Goal: Task Accomplishment & Management: Manage account settings

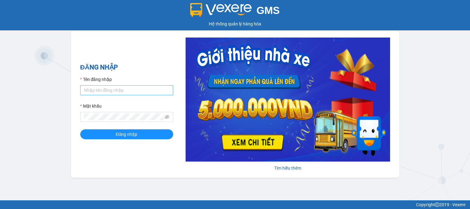
click at [108, 94] on input "Tên đăng nhập" at bounding box center [126, 90] width 93 height 10
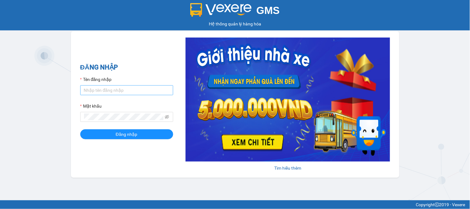
type input "kiennv_hhlc.saoviet"
click at [80, 129] on button "Đăng nhập" at bounding box center [126, 134] width 93 height 10
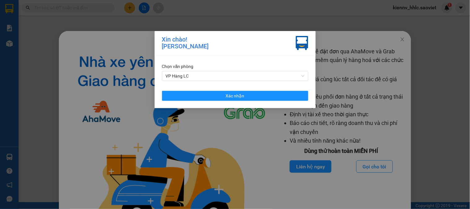
drag, startPoint x: 214, startPoint y: 90, endPoint x: 234, endPoint y: 88, distance: 20.8
click at [214, 90] on div "[PERSON_NAME] VP Hàng LC Xác [PERSON_NAME]" at bounding box center [234, 81] width 161 height 53
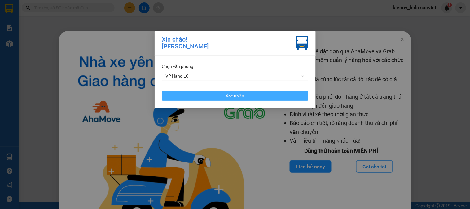
click at [231, 97] on span "Xác nhận" at bounding box center [235, 95] width 19 height 7
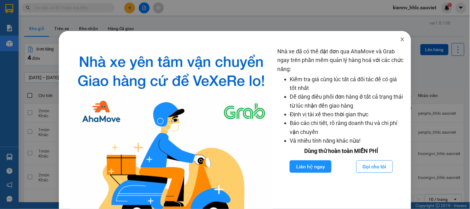
click at [394, 39] on span "Close" at bounding box center [401, 39] width 17 height 17
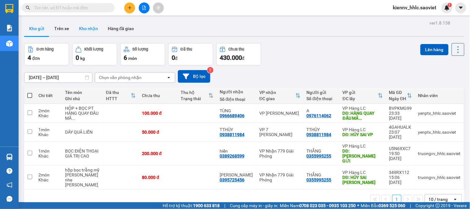
drag, startPoint x: 85, startPoint y: 24, endPoint x: 117, endPoint y: 10, distance: 34.4
click at [86, 24] on button "Kho nhận" at bounding box center [88, 28] width 29 height 15
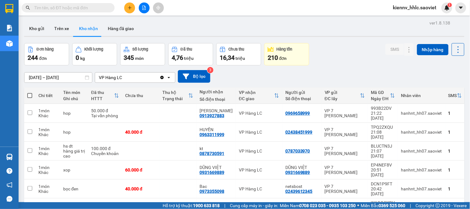
click at [143, 8] on icon "file-add" at bounding box center [144, 8] width 4 height 4
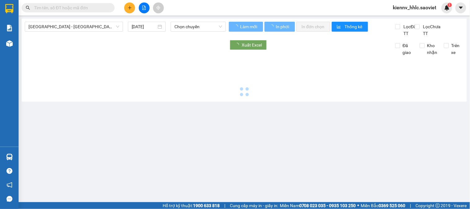
type input "[DATE]"
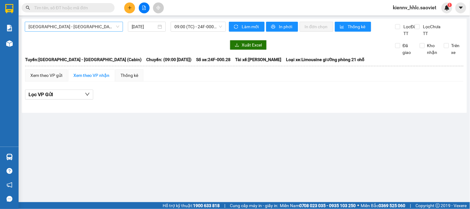
click at [63, 29] on span "[GEOGRAPHIC_DATA] - [GEOGRAPHIC_DATA] (Cabin)" at bounding box center [73, 26] width 91 height 9
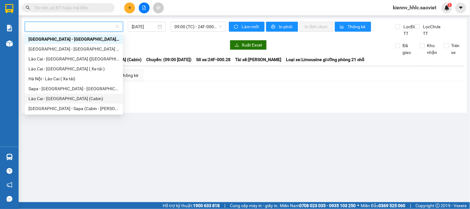
click at [72, 7] on input "text" at bounding box center [70, 7] width 73 height 7
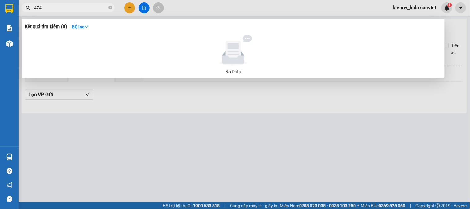
type input "4747"
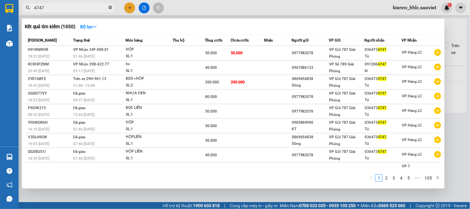
click at [111, 10] on span at bounding box center [110, 8] width 4 height 6
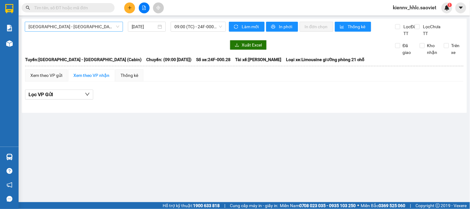
click at [150, 7] on div at bounding box center [144, 7] width 46 height 11
click at [146, 8] on icon "file-add" at bounding box center [144, 8] width 4 height 4
click at [142, 7] on icon "file-add" at bounding box center [143, 8] width 3 height 4
click at [92, 26] on span "[GEOGRAPHIC_DATA] - [GEOGRAPHIC_DATA] (Cabin)" at bounding box center [73, 26] width 91 height 9
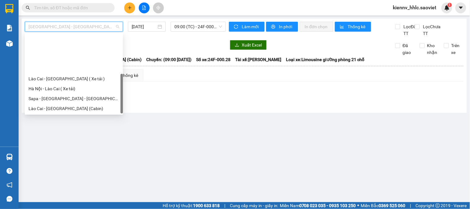
scroll to position [50, 0]
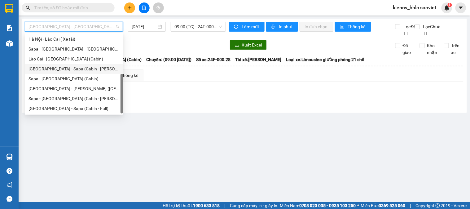
click at [64, 70] on div "[GEOGRAPHIC_DATA] - Sapa (Cabin - [PERSON_NAME])" at bounding box center [73, 68] width 91 height 7
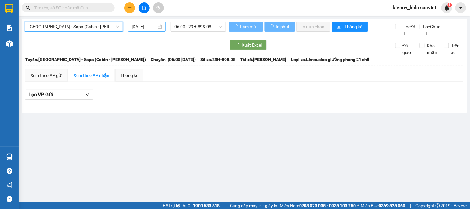
click at [141, 30] on input "[DATE]" at bounding box center [144, 26] width 25 height 7
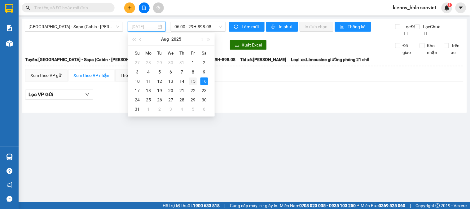
click at [193, 80] on div "15" at bounding box center [192, 80] width 7 height 7
type input "[DATE]"
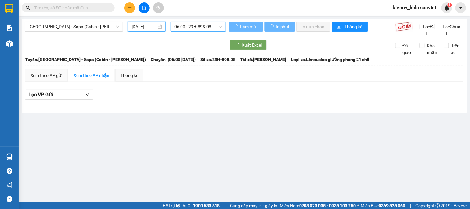
click at [192, 27] on span "06:00 - 29H-898.08" at bounding box center [198, 26] width 48 height 9
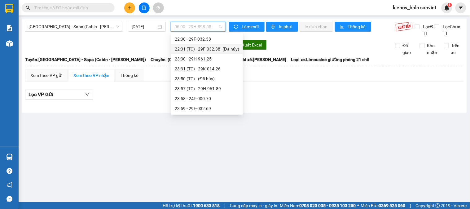
scroll to position [60, 0]
click at [201, 96] on div "21:00 - 29H-961.13" at bounding box center [207, 97] width 64 height 7
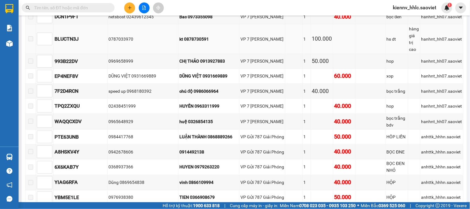
scroll to position [69, 0]
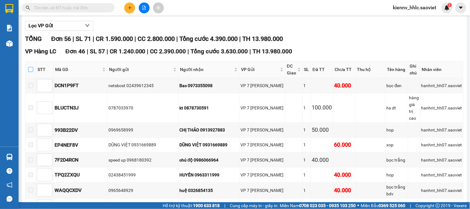
click at [32, 72] on input "checkbox" at bounding box center [30, 69] width 5 height 5
checkbox input "true"
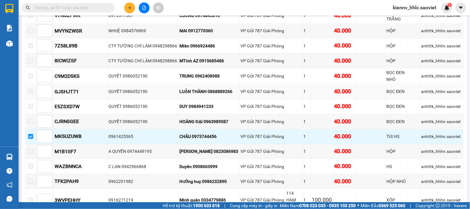
scroll to position [447, 0]
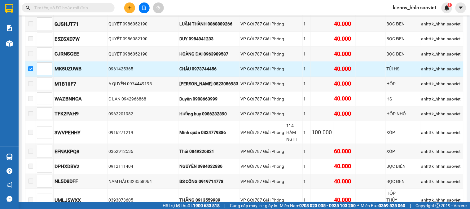
click at [33, 66] on input "checkbox" at bounding box center [30, 68] width 5 height 5
checkbox input "false"
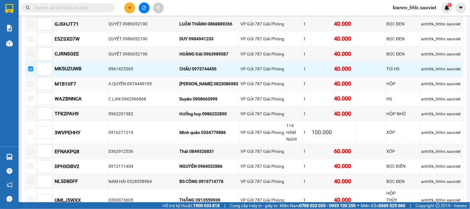
checkbox input "false"
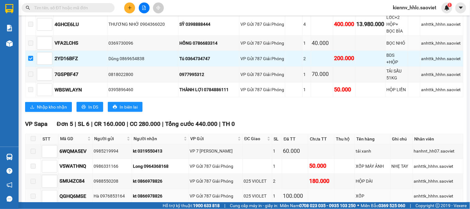
scroll to position [825, 0]
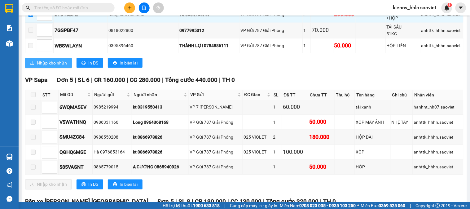
click at [45, 58] on button "Nhập kho nhận" at bounding box center [48, 63] width 47 height 10
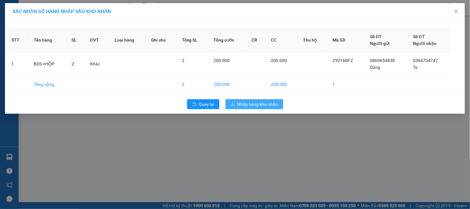
click at [259, 104] on span "Nhập hàng kho nhận" at bounding box center [257, 104] width 41 height 7
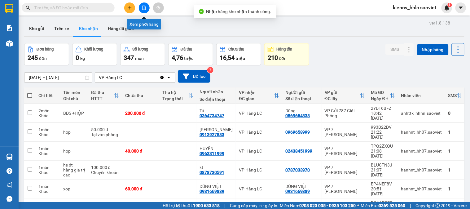
click at [144, 9] on icon "file-add" at bounding box center [144, 8] width 4 height 4
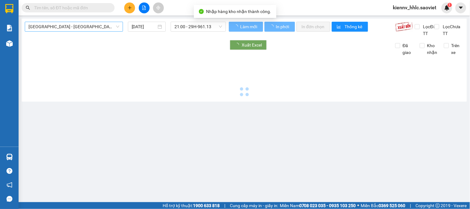
type input "[DATE]"
click at [91, 30] on span "[GEOGRAPHIC_DATA] - [GEOGRAPHIC_DATA] (Cabin)" at bounding box center [73, 26] width 91 height 9
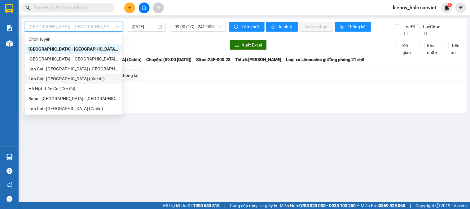
scroll to position [50, 0]
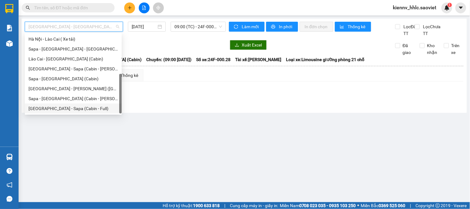
click at [67, 107] on div "[GEOGRAPHIC_DATA] - Sapa (Cabin - Full)" at bounding box center [72, 108] width 89 height 7
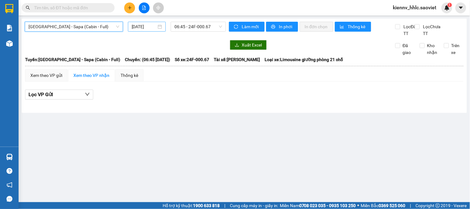
drag, startPoint x: 146, startPoint y: 24, endPoint x: 150, endPoint y: 32, distance: 8.4
click at [146, 25] on input "[DATE]" at bounding box center [144, 26] width 25 height 7
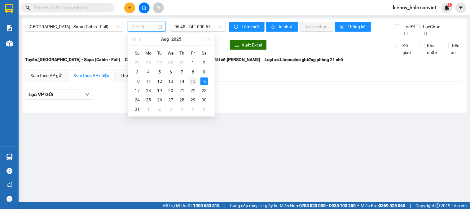
click at [190, 83] on div "15" at bounding box center [192, 80] width 7 height 7
type input "[DATE]"
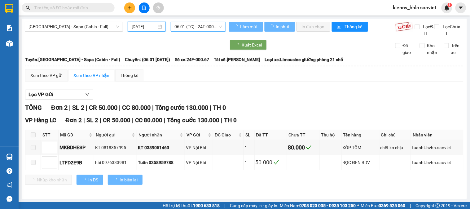
drag, startPoint x: 200, startPoint y: 31, endPoint x: 198, endPoint y: 26, distance: 5.8
click at [200, 30] on div "06:01 (TC) - 24F-000.67" at bounding box center [198, 27] width 55 height 10
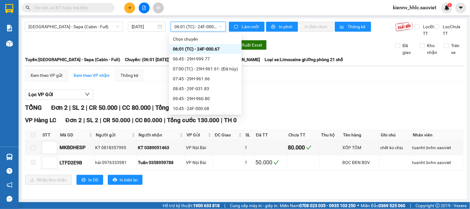
click at [198, 26] on span "06:01 (TC) - 24F-000.67" at bounding box center [198, 26] width 48 height 9
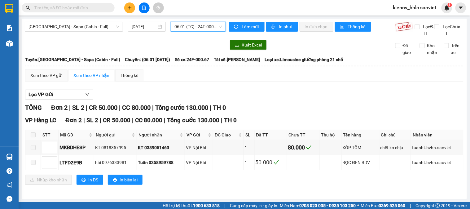
click at [202, 29] on span "06:01 (TC) - 24F-000.67" at bounding box center [198, 26] width 48 height 9
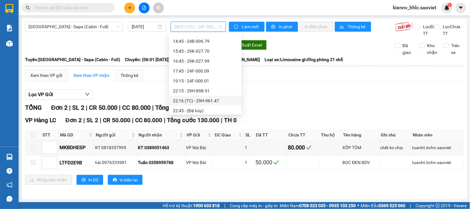
scroll to position [139, 0]
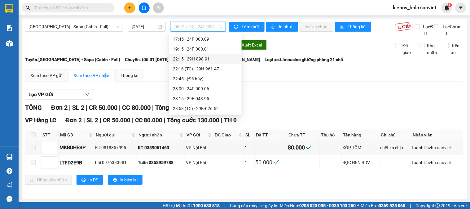
click at [205, 58] on div "22:15 - 29H-898.91" at bounding box center [205, 58] width 65 height 7
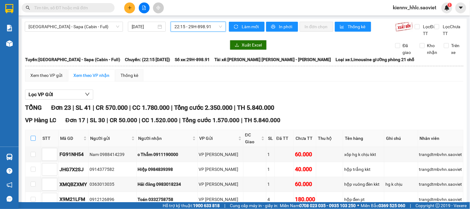
click at [33, 141] on input "checkbox" at bounding box center [33, 138] width 5 height 5
checkbox input "true"
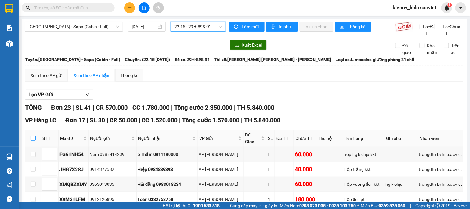
checkbox input "true"
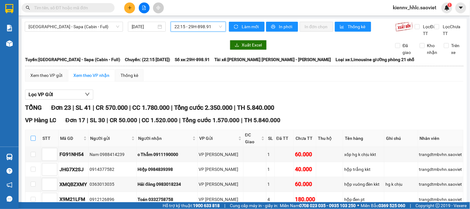
checkbox input "true"
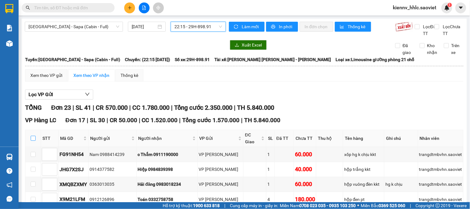
checkbox input "true"
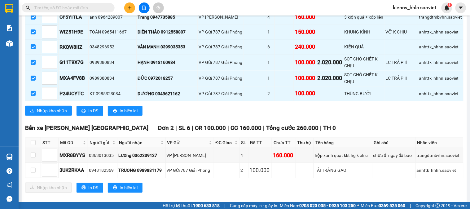
scroll to position [378, 0]
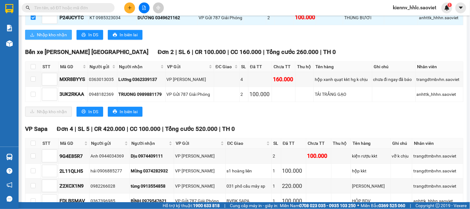
click at [57, 38] on span "Nhập kho nhận" at bounding box center [52, 34] width 30 height 7
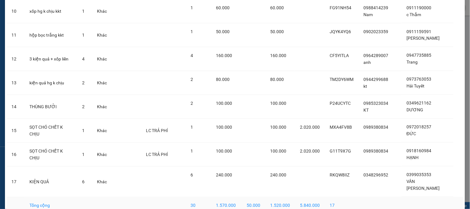
scroll to position [294, 0]
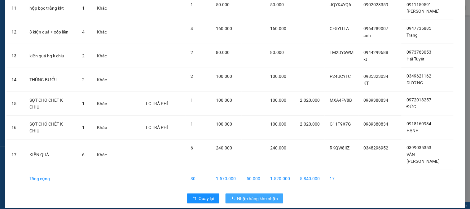
click at [252, 196] on button "Nhập hàng kho nhận" at bounding box center [254, 198] width 58 height 10
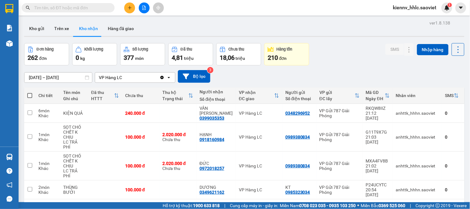
click at [100, 8] on input "text" at bounding box center [70, 7] width 73 height 7
click at [144, 10] on button at bounding box center [144, 7] width 11 height 11
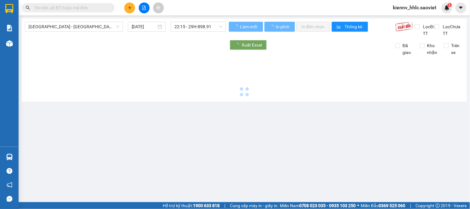
type input "[DATE]"
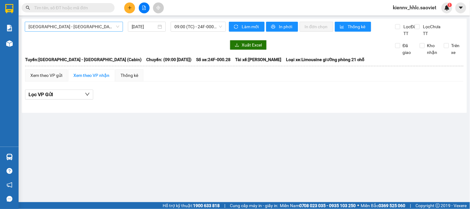
click at [110, 26] on span "[GEOGRAPHIC_DATA] - [GEOGRAPHIC_DATA] (Cabin)" at bounding box center [73, 26] width 91 height 9
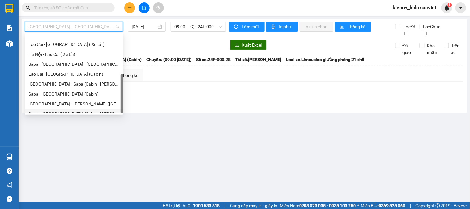
scroll to position [50, 0]
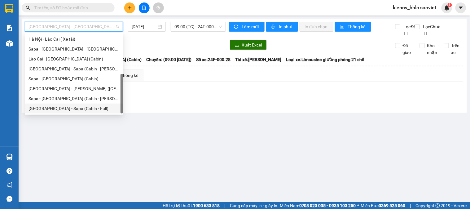
click at [77, 111] on div "[GEOGRAPHIC_DATA] - Sapa (Cabin - Full)" at bounding box center [73, 108] width 91 height 7
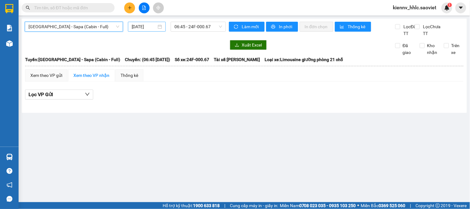
click at [145, 31] on div "[DATE]" at bounding box center [147, 27] width 38 height 10
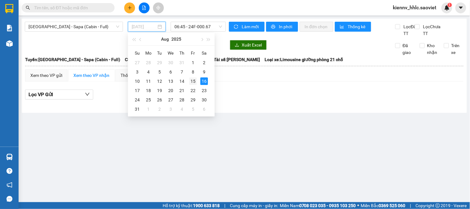
click at [193, 79] on div "15" at bounding box center [192, 80] width 7 height 7
type input "[DATE]"
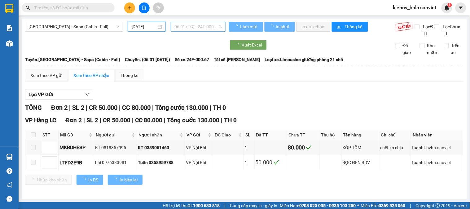
click at [191, 27] on span "06:01 (TC) - 24F-000.67" at bounding box center [198, 26] width 48 height 9
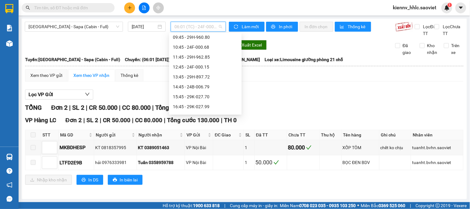
scroll to position [139, 0]
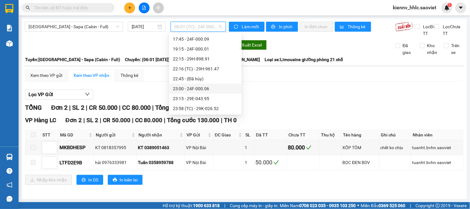
click at [197, 88] on div "23:00 - 24F-000.06" at bounding box center [205, 88] width 65 height 7
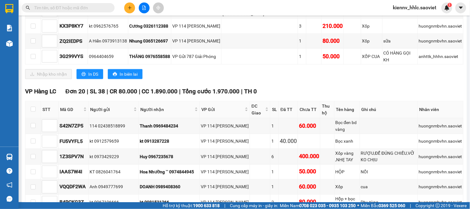
scroll to position [137, 0]
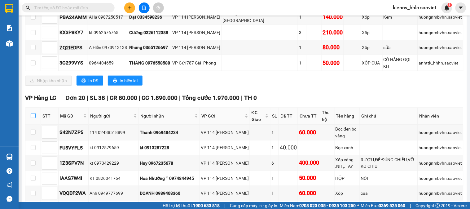
click at [31, 115] on input "checkbox" at bounding box center [33, 115] width 5 height 5
checkbox input "true"
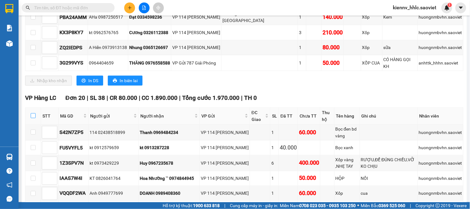
checkbox input "true"
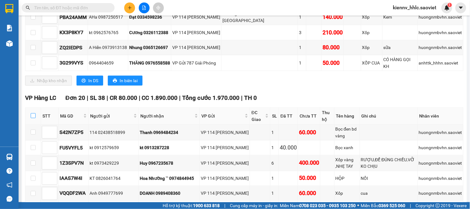
checkbox input "true"
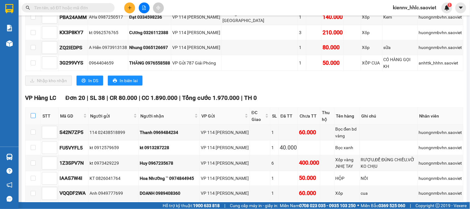
checkbox input "true"
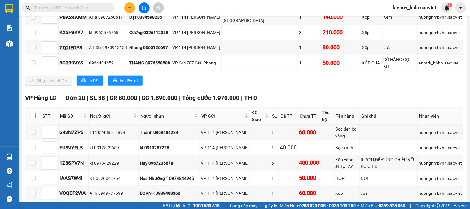
checkbox input "true"
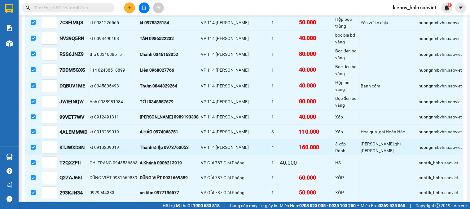
scroll to position [396, 0]
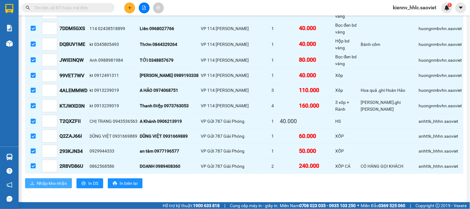
click at [45, 183] on span "Nhập kho nhận" at bounding box center [52, 183] width 30 height 7
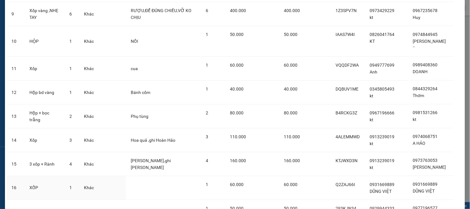
scroll to position [366, 0]
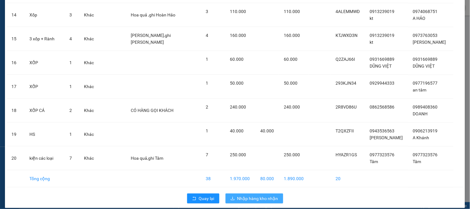
click at [242, 195] on span "Nhập hàng kho nhận" at bounding box center [257, 198] width 41 height 7
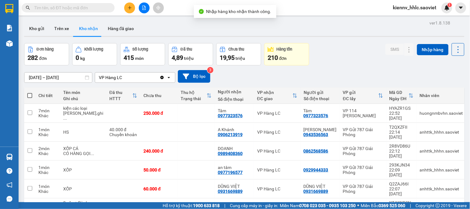
click at [30, 97] on span at bounding box center [29, 95] width 5 height 5
click at [30, 92] on input "checkbox" at bounding box center [30, 92] width 0 height 0
checkbox input "true"
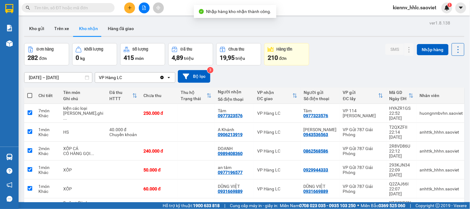
checkbox input "true"
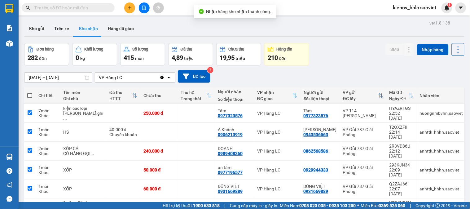
checkbox input "true"
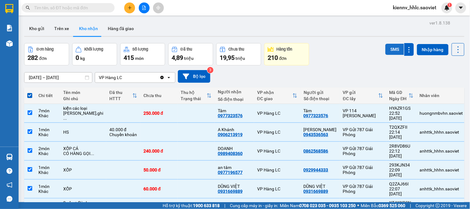
drag, startPoint x: 383, startPoint y: 45, endPoint x: 386, endPoint y: 47, distance: 3.5
click at [386, 47] on button "SMS" at bounding box center [394, 49] width 19 height 11
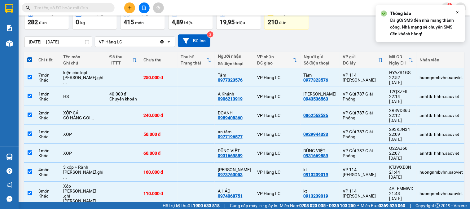
scroll to position [108, 0]
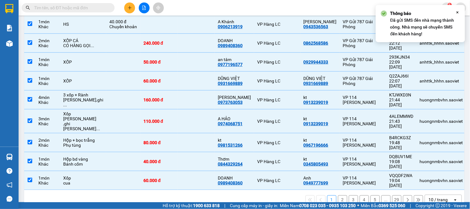
click at [338, 195] on button "2" at bounding box center [342, 199] width 9 height 9
checkbox input "false"
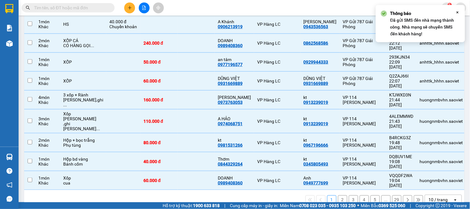
checkbox input "false"
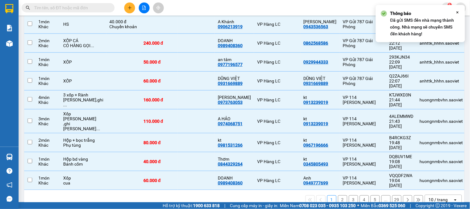
checkbox input "false"
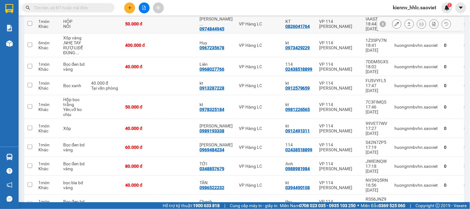
scroll to position [20, 0]
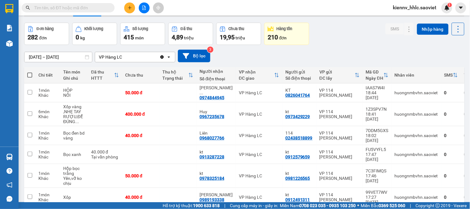
drag, startPoint x: 30, startPoint y: 76, endPoint x: 44, endPoint y: 73, distance: 14.6
click at [30, 76] on span at bounding box center [29, 74] width 5 height 5
click at [30, 72] on input "checkbox" at bounding box center [30, 72] width 0 height 0
checkbox input "true"
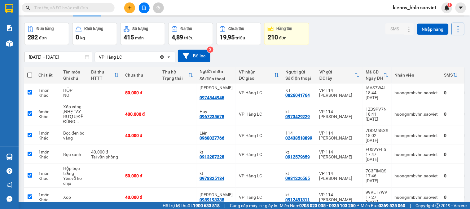
checkbox input "true"
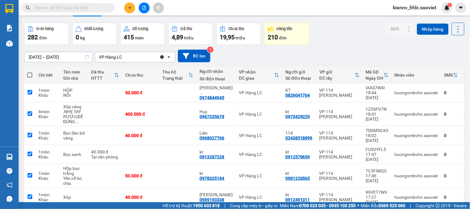
checkbox input "true"
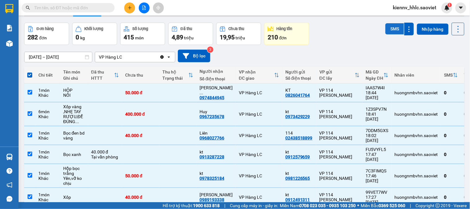
click at [394, 27] on button "SMS" at bounding box center [394, 28] width 19 height 11
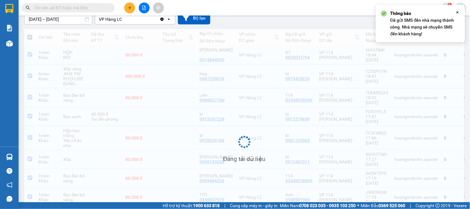
scroll to position [89, 0]
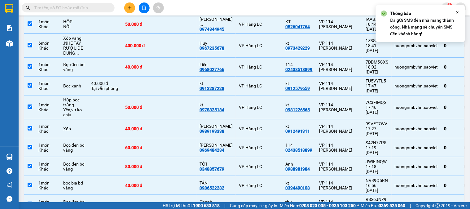
checkbox input "false"
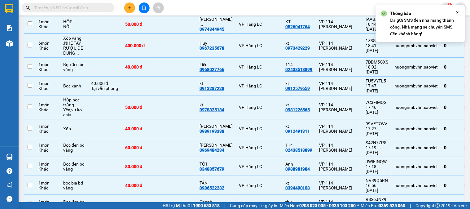
checkbox input "false"
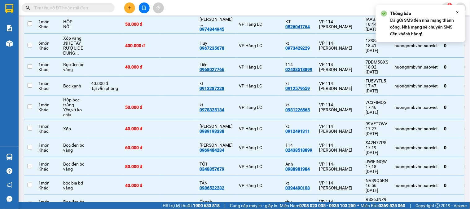
checkbox input "false"
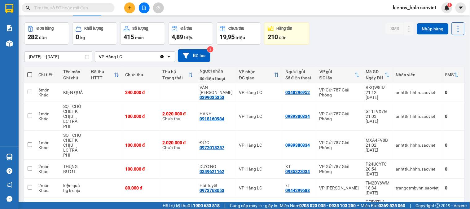
scroll to position [20, 0]
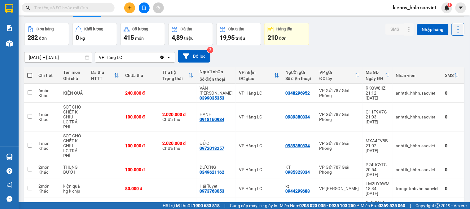
click at [30, 73] on span at bounding box center [29, 75] width 5 height 5
click at [30, 72] on input "checkbox" at bounding box center [30, 72] width 0 height 0
checkbox input "true"
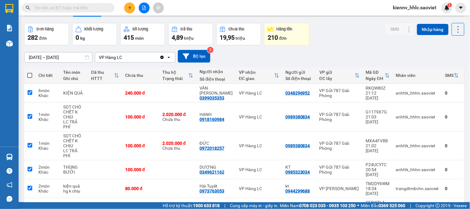
checkbox input "true"
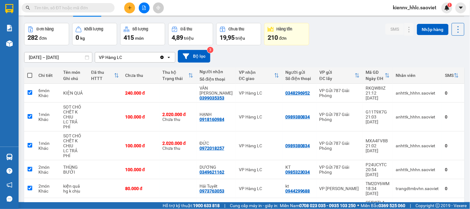
checkbox input "true"
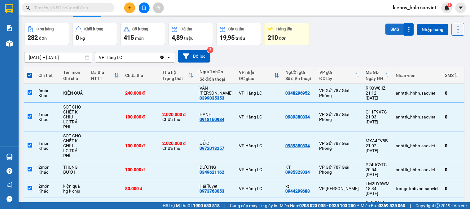
click at [388, 31] on button "SMS" at bounding box center [394, 29] width 19 height 11
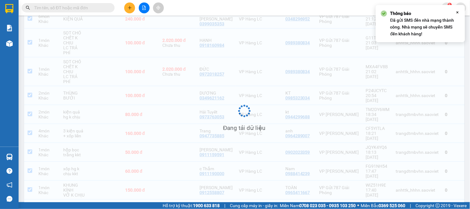
scroll to position [94, 0]
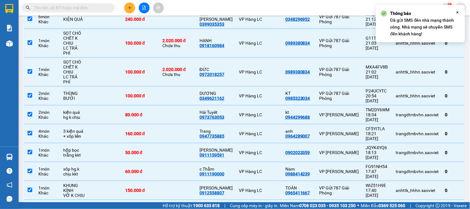
checkbox input "false"
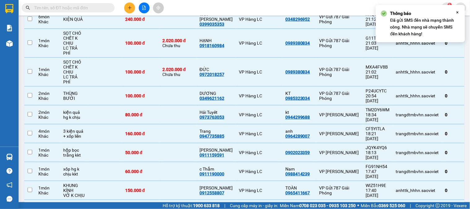
checkbox input "false"
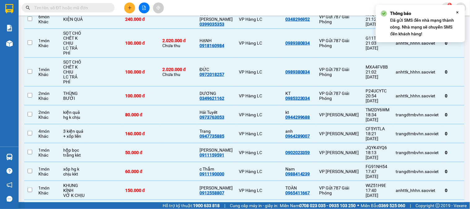
checkbox input "false"
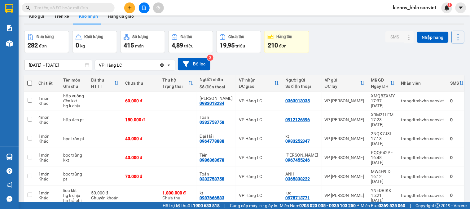
scroll to position [11, 0]
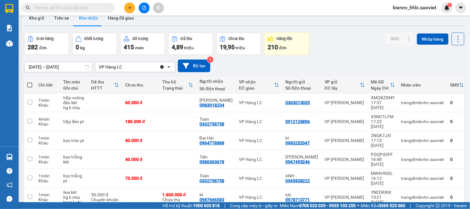
click at [31, 84] on span at bounding box center [29, 84] width 5 height 5
click at [30, 82] on input "checkbox" at bounding box center [30, 82] width 0 height 0
checkbox input "true"
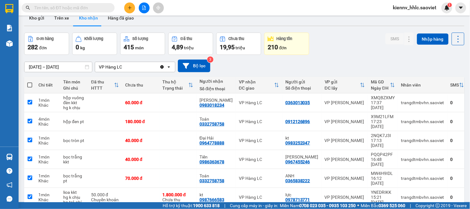
checkbox input "true"
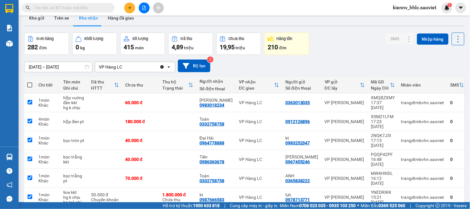
checkbox input "true"
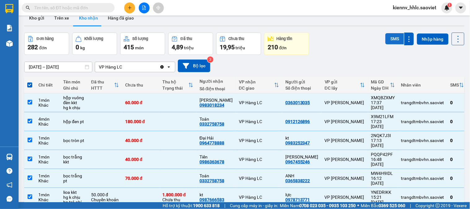
click at [388, 42] on button "SMS" at bounding box center [394, 38] width 19 height 11
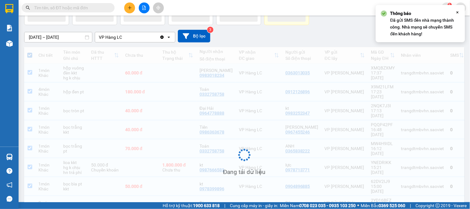
scroll to position [78, 0]
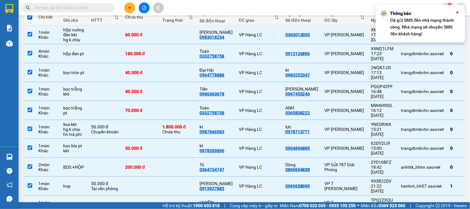
checkbox input "false"
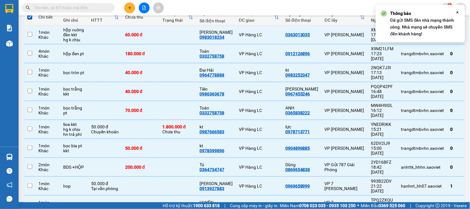
checkbox input "false"
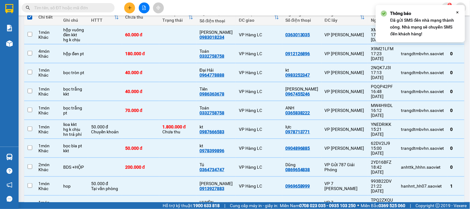
checkbox input "false"
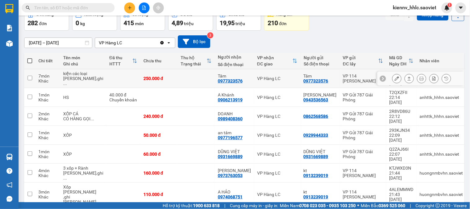
scroll to position [0, 0]
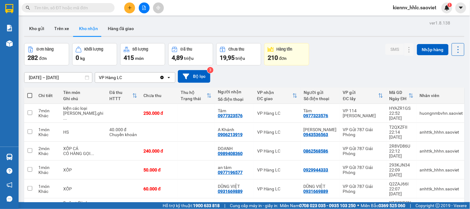
click at [90, 7] on input "text" at bounding box center [70, 7] width 73 height 7
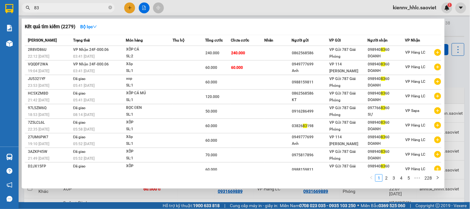
type input "8"
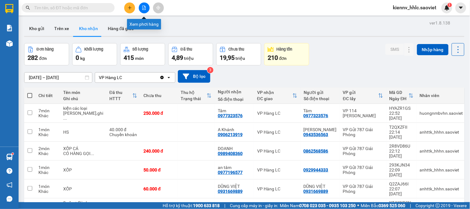
click at [145, 11] on button at bounding box center [144, 7] width 11 height 11
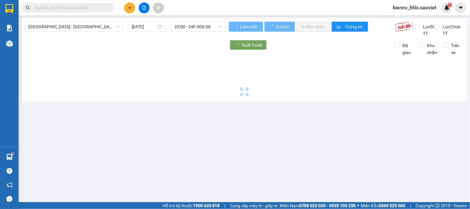
click at [85, 20] on div "[GEOGRAPHIC_DATA] - [GEOGRAPHIC_DATA] (Cabin) [DATE] 23:00 - 24F-000.06 [PERSON…" at bounding box center [244, 60] width 445 height 83
click at [85, 25] on span "[GEOGRAPHIC_DATA] - [GEOGRAPHIC_DATA] (Cabin)" at bounding box center [73, 26] width 91 height 9
type input "[DATE]"
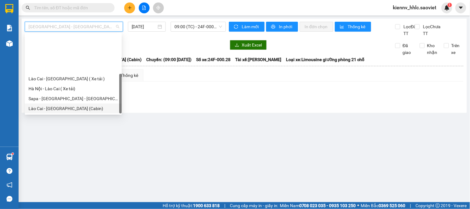
scroll to position [50, 0]
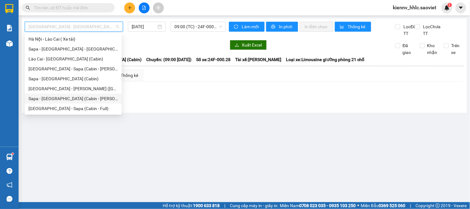
click at [60, 97] on div "Sapa - [GEOGRAPHIC_DATA] (Cabin - [PERSON_NAME])" at bounding box center [72, 98] width 89 height 7
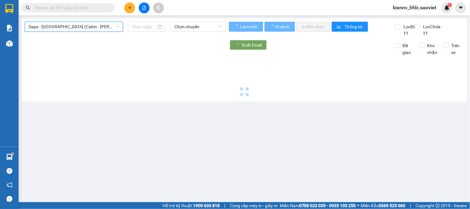
type input "[DATE]"
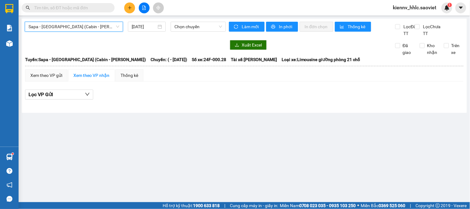
click at [63, 22] on span "Sapa - [GEOGRAPHIC_DATA] (Cabin - [PERSON_NAME])" at bounding box center [73, 26] width 91 height 9
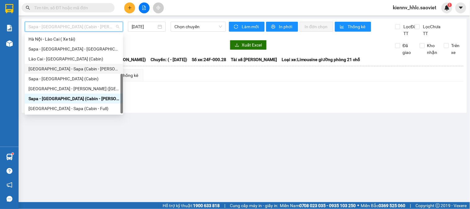
click at [66, 66] on div "[GEOGRAPHIC_DATA] - Sapa (Cabin - [PERSON_NAME])" at bounding box center [73, 68] width 91 height 7
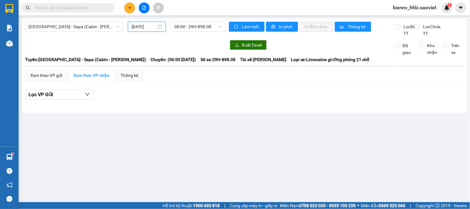
click at [149, 27] on input "[DATE]" at bounding box center [144, 26] width 25 height 7
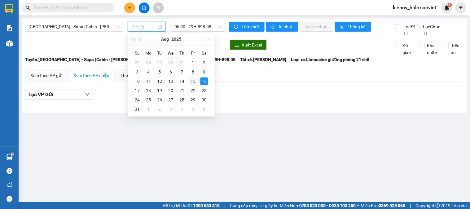
click at [190, 79] on div "15" at bounding box center [192, 80] width 7 height 7
type input "[DATE]"
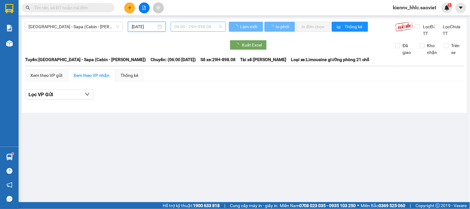
click at [185, 25] on span "06:00 - 29H-898.08" at bounding box center [198, 26] width 48 height 9
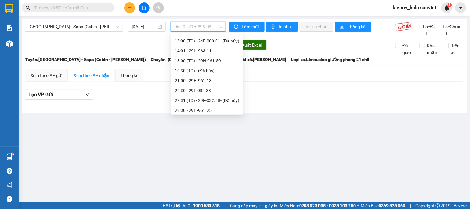
scroll to position [129, 0]
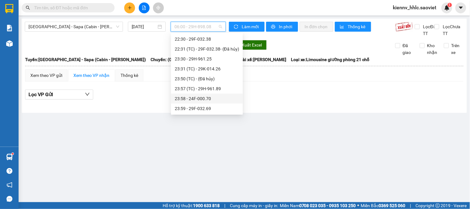
click at [207, 99] on div "23:58 - 24F-000.70" at bounding box center [207, 98] width 64 height 7
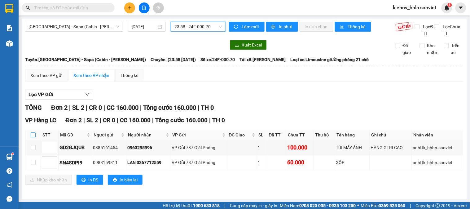
click at [32, 137] on input "checkbox" at bounding box center [33, 134] width 5 height 5
checkbox input "true"
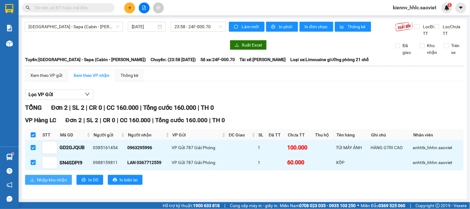
click at [45, 183] on span "Nhập kho nhận" at bounding box center [52, 179] width 30 height 7
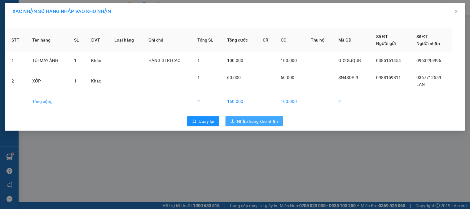
click at [236, 122] on button "Nhập hàng kho nhận" at bounding box center [254, 121] width 58 height 10
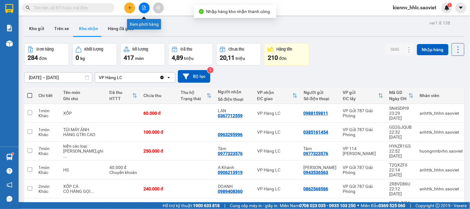
click at [143, 7] on icon "file-add" at bounding box center [144, 8] width 4 height 4
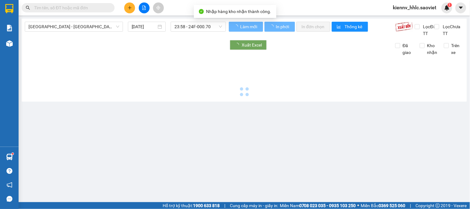
type input "[DATE]"
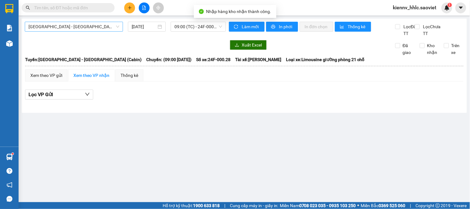
click at [86, 30] on span "[GEOGRAPHIC_DATA] - [GEOGRAPHIC_DATA] (Cabin)" at bounding box center [73, 26] width 91 height 9
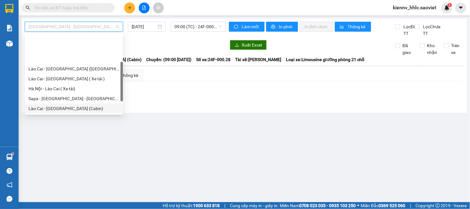
scroll to position [50, 0]
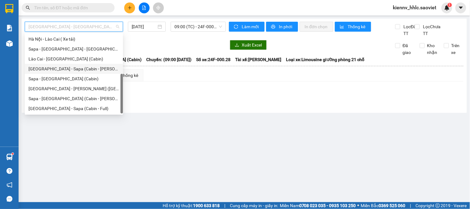
click at [63, 69] on div "[GEOGRAPHIC_DATA] - Sapa (Cabin - [PERSON_NAME])" at bounding box center [73, 68] width 91 height 7
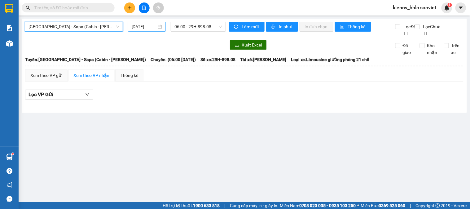
click at [135, 28] on input "[DATE]" at bounding box center [144, 26] width 25 height 7
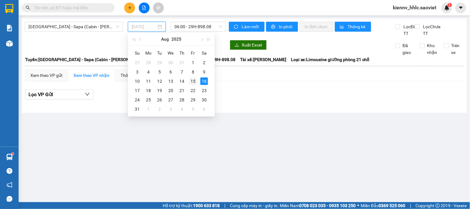
click at [192, 82] on div "15" at bounding box center [192, 80] width 7 height 7
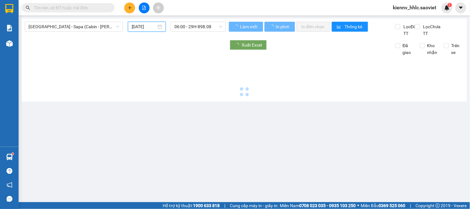
type input "[DATE]"
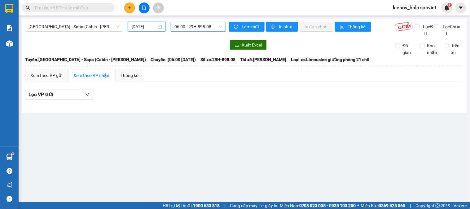
click at [194, 28] on span "06:00 - 29H-898.08" at bounding box center [198, 26] width 48 height 9
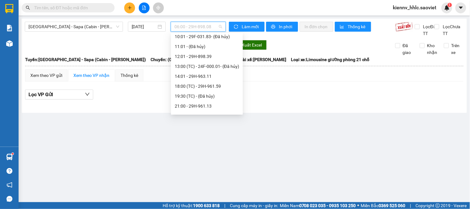
scroll to position [129, 0]
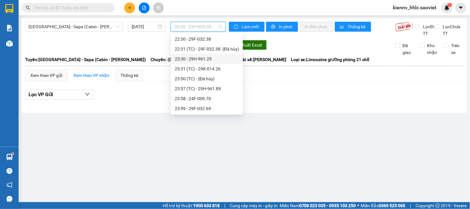
click at [202, 59] on div "23:30 - 29H-961.25" at bounding box center [207, 58] width 64 height 7
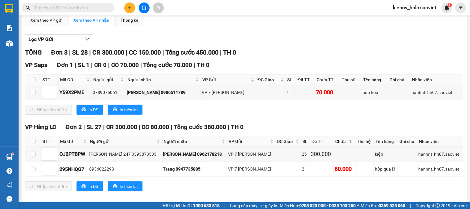
scroll to position [69, 0]
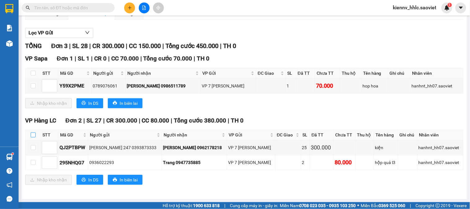
click at [31, 134] on input "checkbox" at bounding box center [33, 134] width 5 height 5
checkbox input "true"
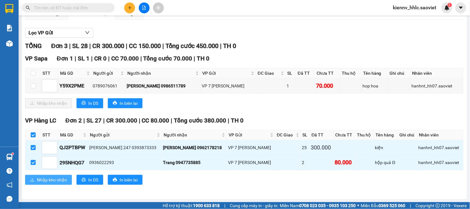
click at [48, 181] on span "Nhập kho nhận" at bounding box center [52, 179] width 30 height 7
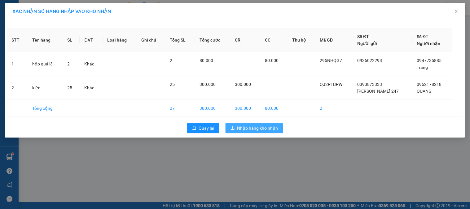
click at [267, 127] on span "Nhập hàng kho nhận" at bounding box center [257, 127] width 41 height 7
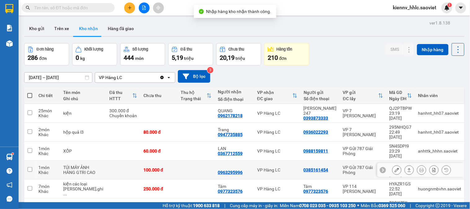
click at [155, 160] on td "100.000 đ" at bounding box center [158, 169] width 37 height 19
checkbox input "true"
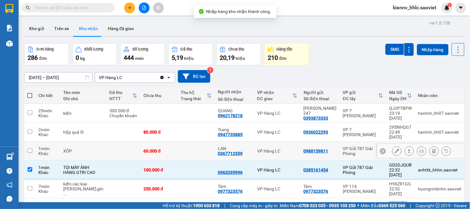
drag, startPoint x: 156, startPoint y: 141, endPoint x: 159, endPoint y: 133, distance: 8.5
click at [156, 141] on td "60.000 đ" at bounding box center [158, 150] width 37 height 19
checkbox input "true"
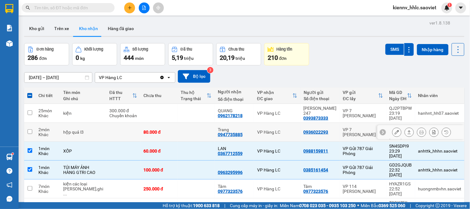
click at [177, 125] on td at bounding box center [195, 132] width 37 height 19
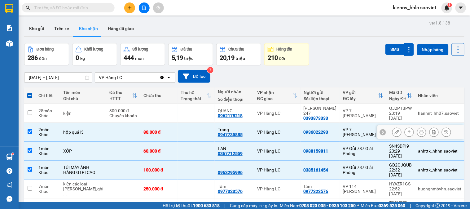
checkbox input "true"
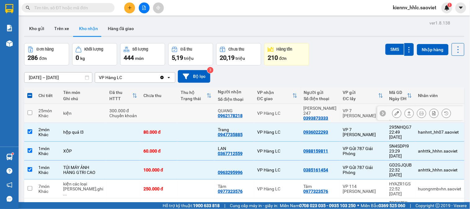
click at [177, 115] on td at bounding box center [195, 113] width 37 height 19
checkbox input "true"
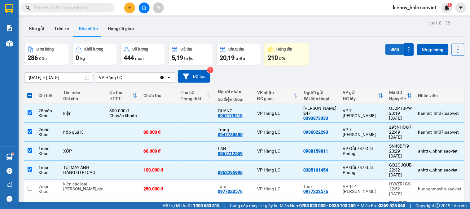
click at [386, 51] on button "SMS" at bounding box center [394, 49] width 19 height 11
drag, startPoint x: 157, startPoint y: 160, endPoint x: 158, endPoint y: 149, distance: 10.3
click at [157, 160] on td "100.000 đ" at bounding box center [158, 169] width 37 height 19
checkbox input "false"
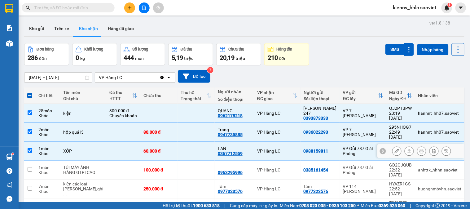
drag, startPoint x: 161, startPoint y: 138, endPoint x: 161, endPoint y: 135, distance: 3.7
click at [177, 141] on td at bounding box center [195, 150] width 37 height 19
checkbox input "false"
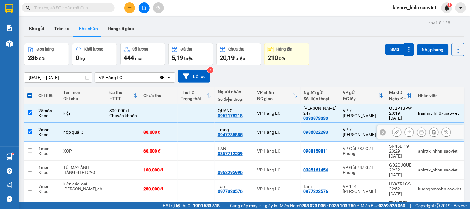
drag, startPoint x: 162, startPoint y: 128, endPoint x: 163, endPoint y: 111, distance: 17.0
click at [177, 125] on td at bounding box center [195, 132] width 37 height 19
checkbox input "false"
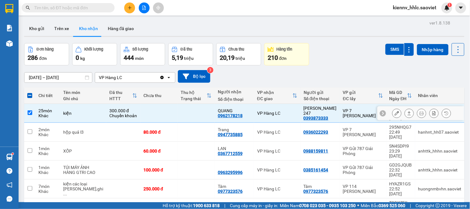
click at [177, 110] on td at bounding box center [195, 113] width 37 height 19
checkbox input "false"
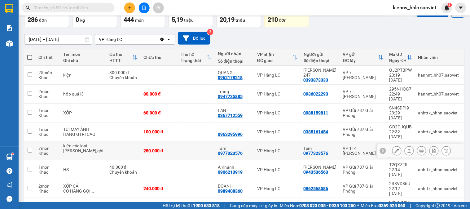
scroll to position [103, 0]
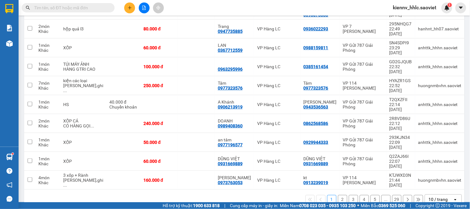
click at [338, 195] on button "2" at bounding box center [342, 199] width 9 height 9
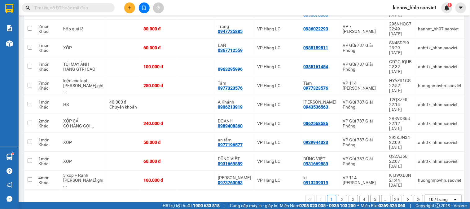
click at [92, 10] on input "text" at bounding box center [70, 7] width 73 height 7
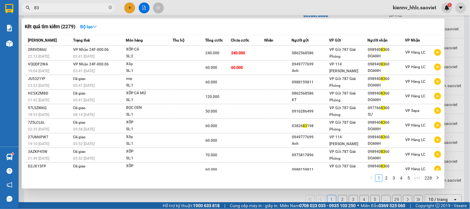
type input "8"
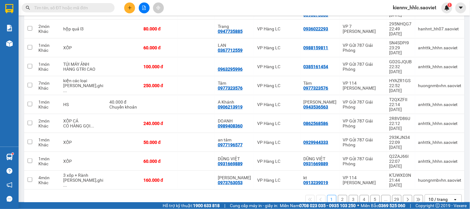
click at [129, 11] on button at bounding box center [129, 7] width 11 height 11
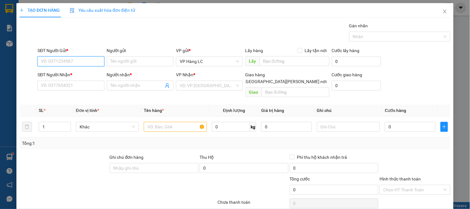
click at [86, 66] on input "SĐT Người Gửi *" at bounding box center [70, 61] width 67 height 10
click at [84, 73] on div "0989408360 - DOANH" at bounding box center [70, 73] width 58 height 7
type input "0989408360"
type input "DOANH"
type input "0987413000"
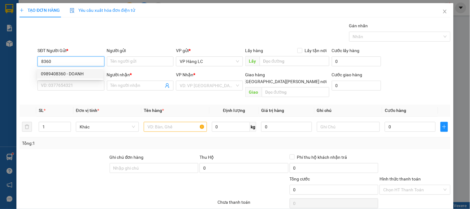
type input "KT"
type input "0989408360"
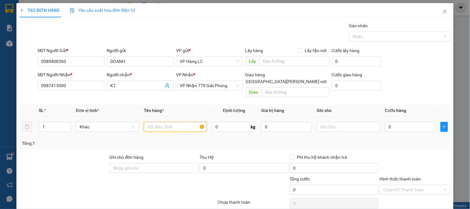
click at [151, 122] on input "text" at bounding box center [175, 127] width 63 height 10
type input "máy sục"
click at [392, 122] on input "0" at bounding box center [409, 127] width 51 height 10
type input "4"
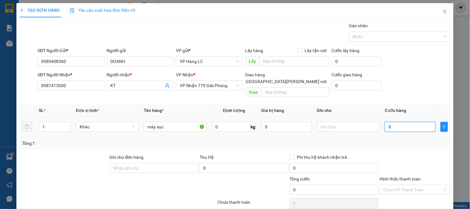
type input "4"
type input "40"
type input "40.000"
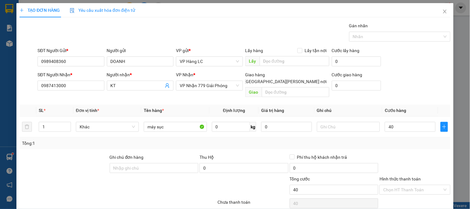
type input "40.000"
click at [400, 140] on div "Tổng: 1" at bounding box center [235, 143] width 426 height 7
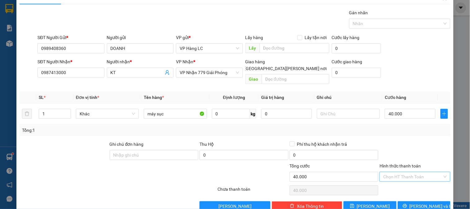
scroll to position [20, 0]
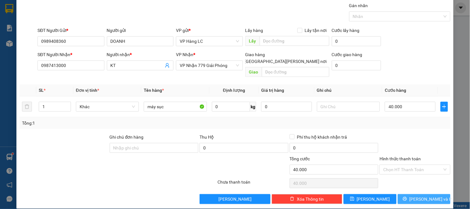
click at [404, 194] on button "[PERSON_NAME] và In" at bounding box center [423, 199] width 53 height 10
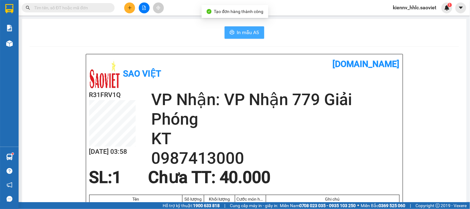
click at [230, 29] on button "In mẫu A5" at bounding box center [244, 32] width 40 height 12
click at [18, 44] on section "Kết quả [PERSON_NAME] ( 2279 ) Bộ lọc Mã ĐH Trạng thái Món hàng Thu hộ Tổng [PE…" at bounding box center [235, 104] width 470 height 209
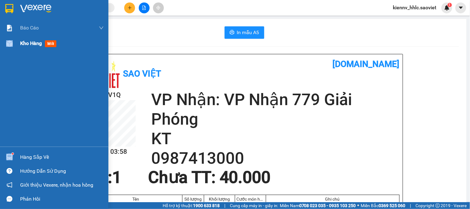
click at [19, 46] on div "Kho hàng mới" at bounding box center [54, 43] width 108 height 15
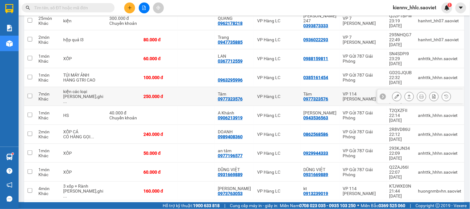
scroll to position [104, 0]
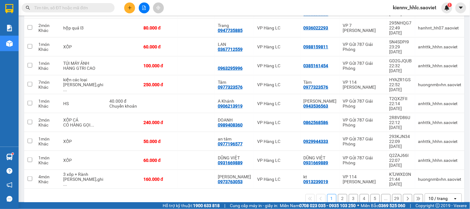
click at [80, 10] on input "text" at bounding box center [70, 7] width 73 height 7
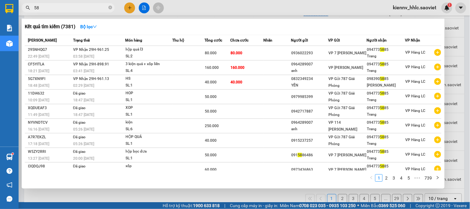
type input "5"
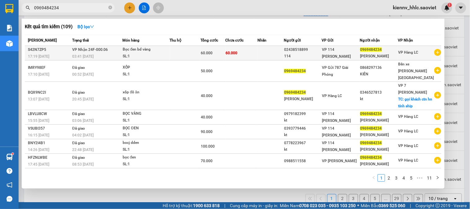
type input "0969484234"
click at [135, 53] on div "SL: 1" at bounding box center [146, 56] width 46 height 7
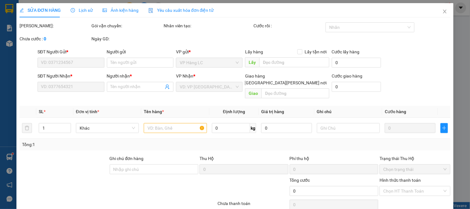
type input "02438518899"
type input "114"
type input "0969484234"
type input "[PERSON_NAME]"
type input "60.000"
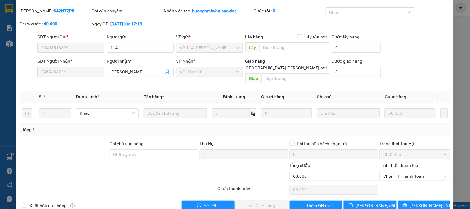
scroll to position [22, 0]
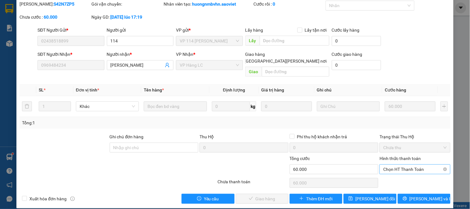
click at [401, 164] on span "Chọn HT Thanh Toán" at bounding box center [414, 168] width 63 height 9
click at [398, 171] on div "Tại văn phòng" at bounding box center [410, 174] width 63 height 7
type input "0"
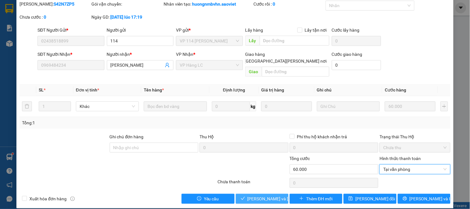
click at [266, 195] on span "[PERSON_NAME] và [PERSON_NAME] hàng" at bounding box center [289, 198] width 84 height 7
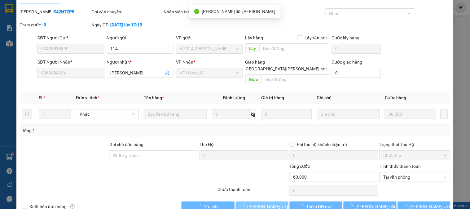
scroll to position [0, 0]
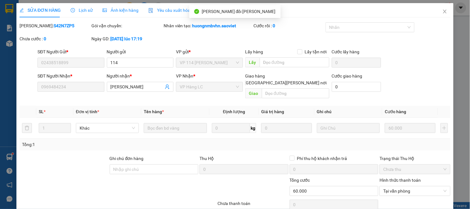
click at [439, 19] on span "Close" at bounding box center [444, 11] width 17 height 17
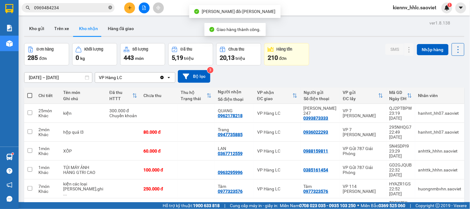
click at [112, 8] on icon "close-circle" at bounding box center [110, 8] width 4 height 4
click at [104, 8] on input "text" at bounding box center [70, 7] width 73 height 7
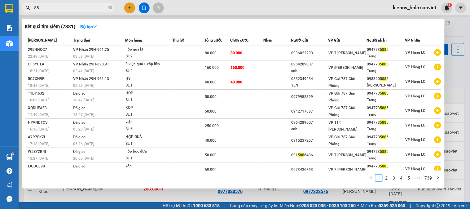
type input "5"
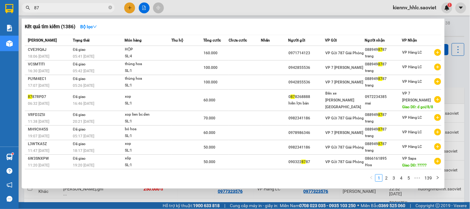
type input "8"
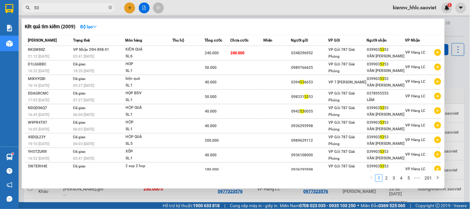
type input "5"
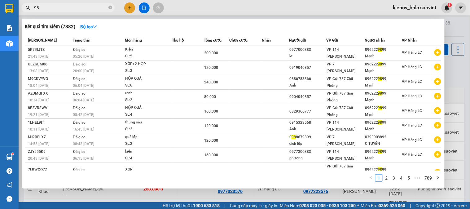
type input "9"
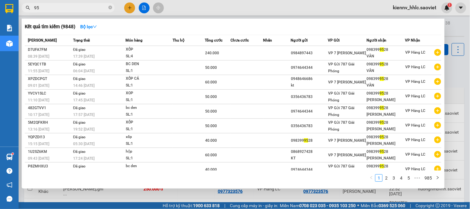
type input "9"
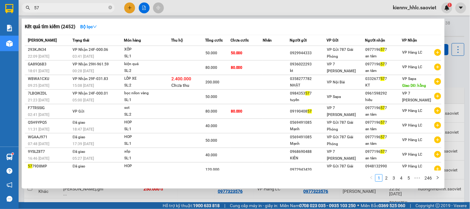
type input "5"
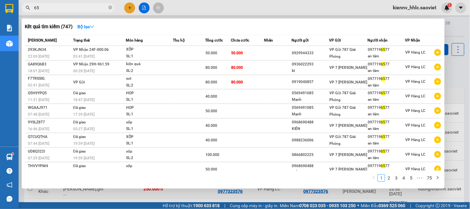
type input "6"
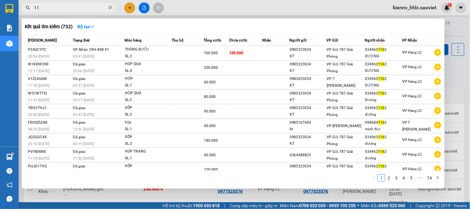
type input "1"
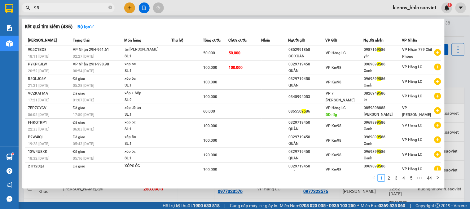
type input "9"
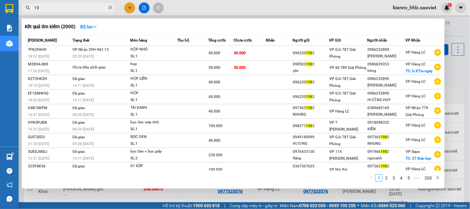
type input "1"
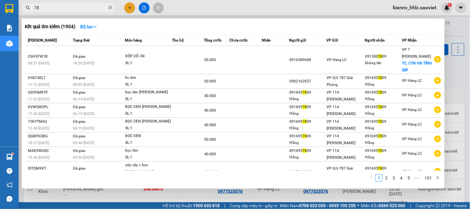
type input "7"
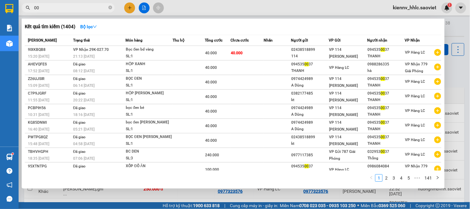
type input "0"
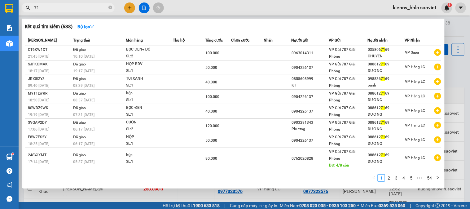
type input "7"
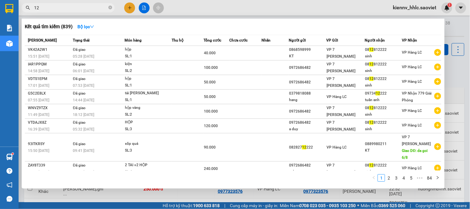
type input "1"
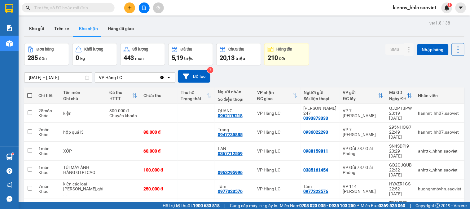
click at [95, 8] on input "text" at bounding box center [70, 7] width 73 height 7
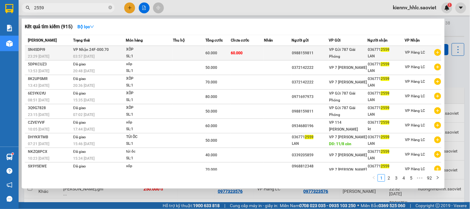
type input "2559"
click at [175, 55] on td at bounding box center [189, 53] width 32 height 15
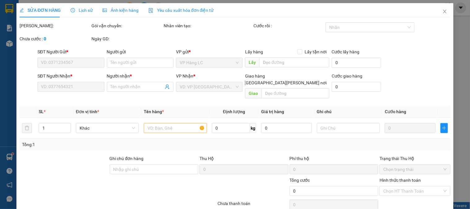
type input "0988159811"
type input "0367712559"
type input "LAN"
type input "60.000"
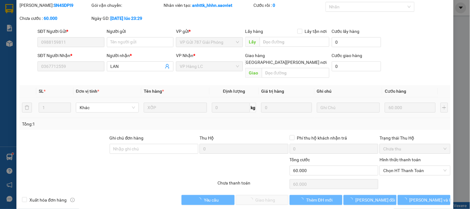
scroll to position [21, 0]
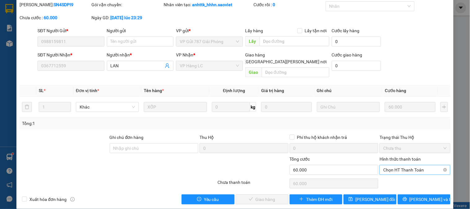
click at [392, 165] on span "Chọn HT Thanh Toán" at bounding box center [414, 169] width 63 height 9
click at [401, 178] on div "Tại văn phòng" at bounding box center [410, 175] width 63 height 7
type input "0"
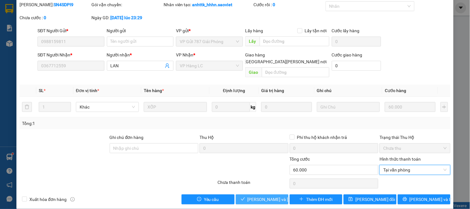
click at [265, 196] on span "[PERSON_NAME] và [PERSON_NAME] hàng" at bounding box center [289, 199] width 84 height 7
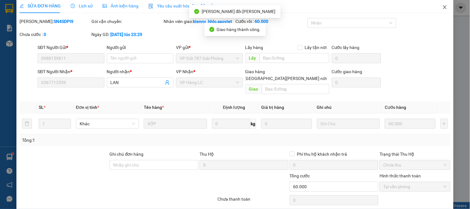
scroll to position [0, 0]
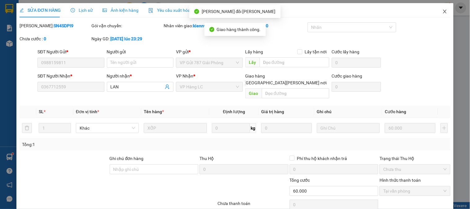
click at [437, 10] on span "Close" at bounding box center [444, 11] width 17 height 17
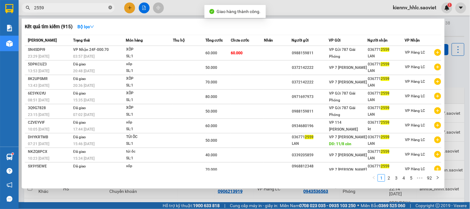
click at [110, 8] on icon "close-circle" at bounding box center [110, 8] width 4 height 4
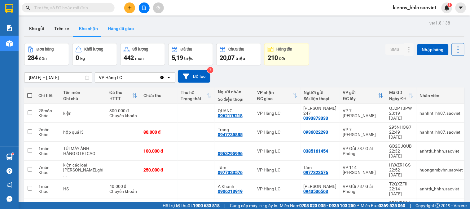
click at [125, 28] on button "Hàng đã giao" at bounding box center [121, 28] width 36 height 15
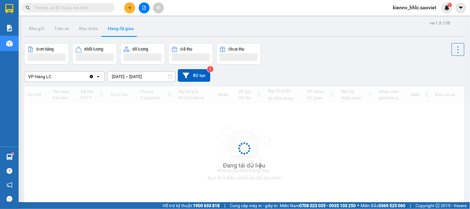
click at [44, 4] on span at bounding box center [68, 7] width 93 height 9
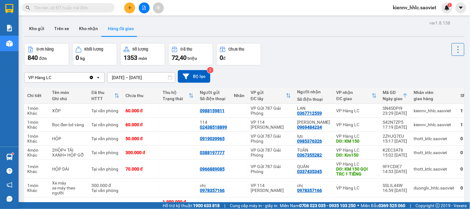
click at [73, 9] on input "text" at bounding box center [70, 7] width 73 height 7
click at [66, 8] on input "text" at bounding box center [70, 7] width 73 height 7
click at [105, 9] on input "text" at bounding box center [70, 7] width 73 height 7
click at [85, 9] on input "text" at bounding box center [70, 7] width 73 height 7
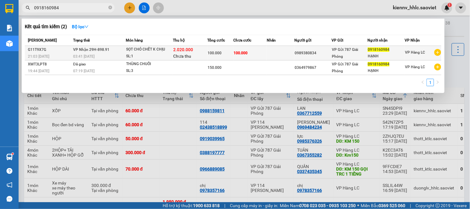
click at [212, 51] on span "100.000" at bounding box center [215, 53] width 14 height 4
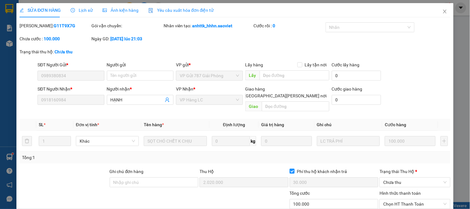
click at [434, 0] on div "SỬA ĐƠN HÀNG Lịch sử [PERSON_NAME] hàng Yêu cầu xuất [PERSON_NAME] điện tử Tota…" at bounding box center [235, 104] width 470 height 209
click at [444, 12] on span "Close" at bounding box center [444, 11] width 17 height 17
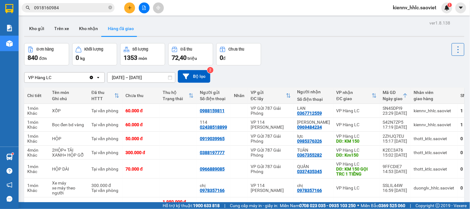
click at [73, 8] on input "0918160984" at bounding box center [70, 7] width 73 height 7
